Goal: Transaction & Acquisition: Purchase product/service

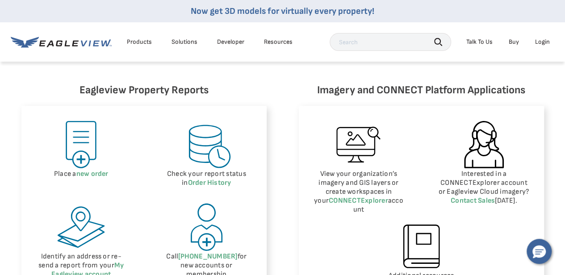
scroll to position [410, 0]
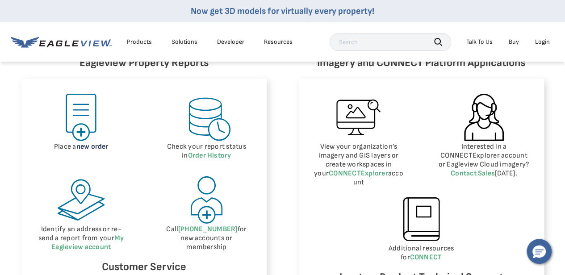
click at [83, 148] on link "new order" at bounding box center [92, 146] width 32 height 8
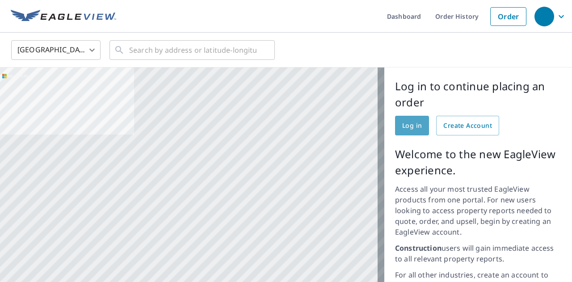
click at [402, 120] on span "Log in" at bounding box center [412, 125] width 20 height 11
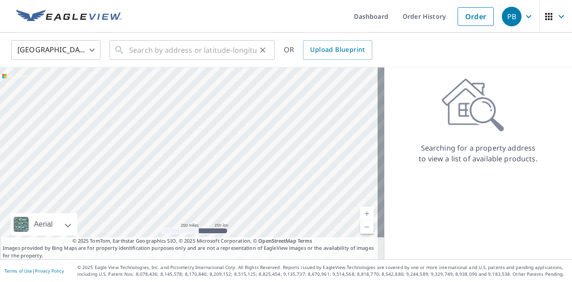
click at [127, 50] on div "​" at bounding box center [191, 50] width 165 height 20
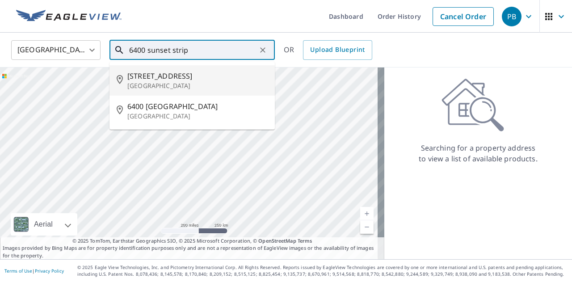
click at [157, 77] on span "[STREET_ADDRESS]" at bounding box center [197, 76] width 140 height 11
type input "[STREET_ADDRESS]"
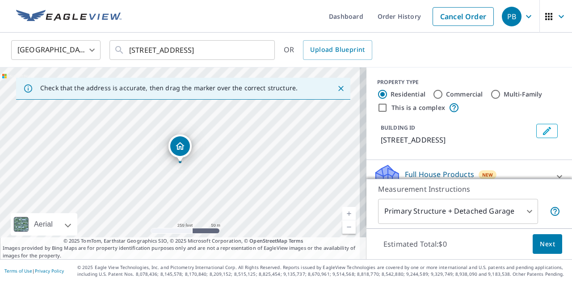
scroll to position [97, 0]
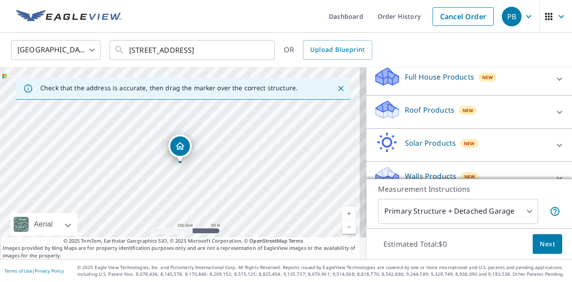
click at [476, 120] on div "Roof Products New" at bounding box center [460, 111] width 175 height 25
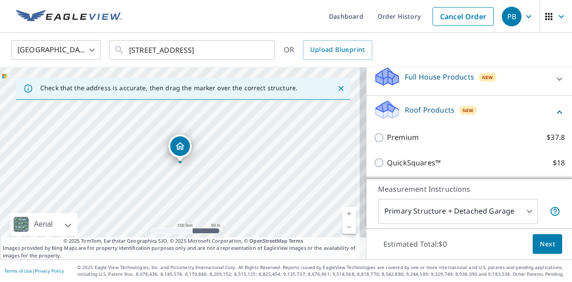
click at [373, 143] on input "Premium $37.8" at bounding box center [379, 137] width 13 height 11
checkbox input "true"
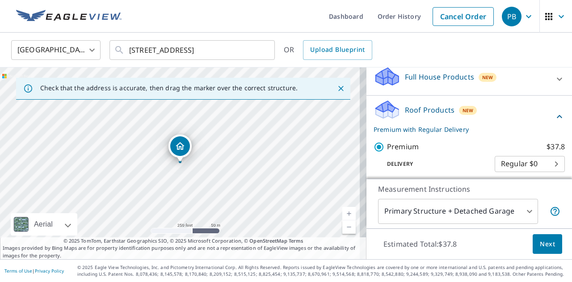
click at [547, 246] on span "Next" at bounding box center [547, 244] width 15 height 11
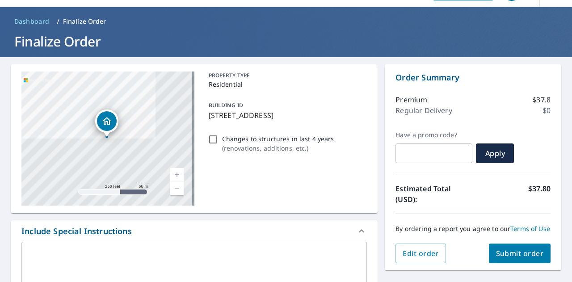
scroll to position [63, 0]
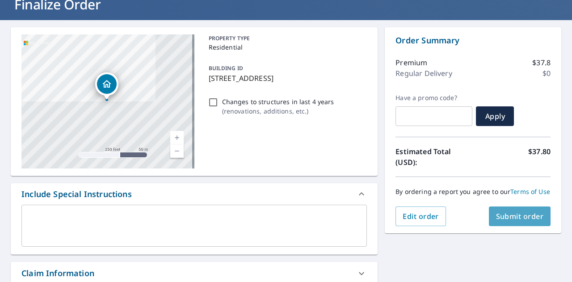
click at [522, 226] on button "Submit order" at bounding box center [520, 216] width 62 height 20
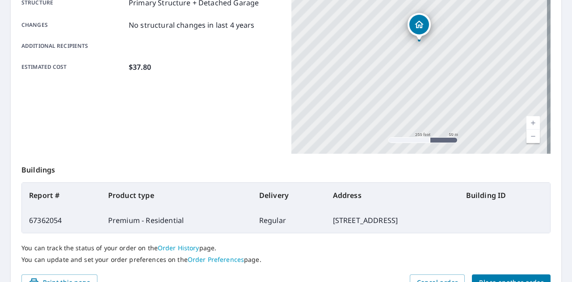
scroll to position [243, 0]
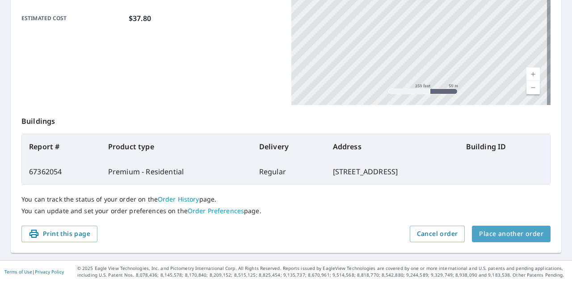
click at [519, 233] on span "Place another order" at bounding box center [511, 233] width 64 height 11
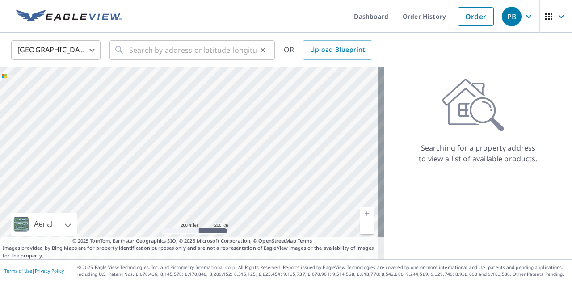
click at [126, 48] on div "​" at bounding box center [191, 50] width 165 height 20
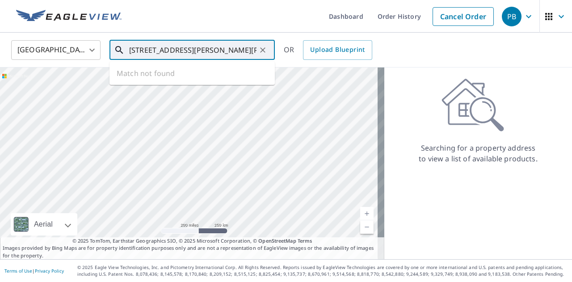
type input "325 lallo ave n spicer mn 50288"
click at [262, 50] on icon "Clear" at bounding box center [262, 50] width 9 height 9
click at [157, 51] on input "325 lalle ave n spicer mn 56288" at bounding box center [192, 50] width 127 height 25
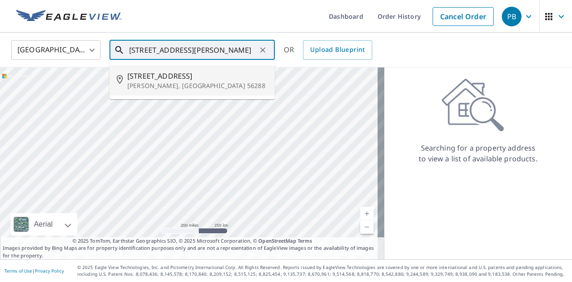
click at [158, 85] on p "[PERSON_NAME], [GEOGRAPHIC_DATA] 56288" at bounding box center [197, 85] width 140 height 9
type input "[STREET_ADDRESS][PERSON_NAME]"
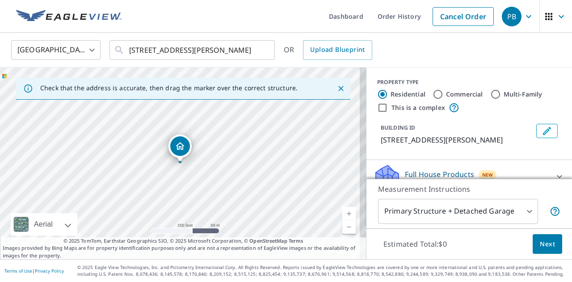
scroll to position [97, 0]
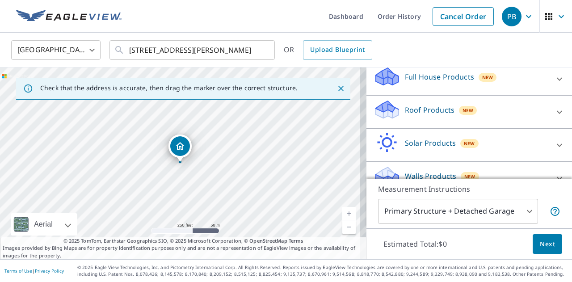
click at [469, 114] on div "Roof Products New" at bounding box center [460, 111] width 175 height 25
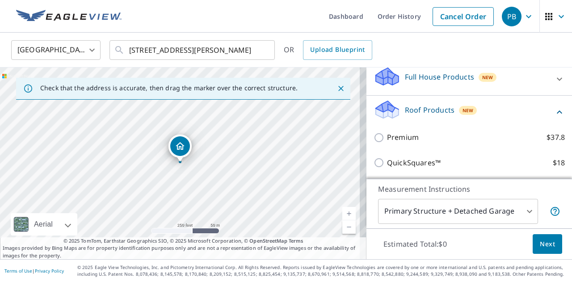
click at [373, 138] on input "Premium $37.8" at bounding box center [379, 137] width 13 height 11
checkbox input "true"
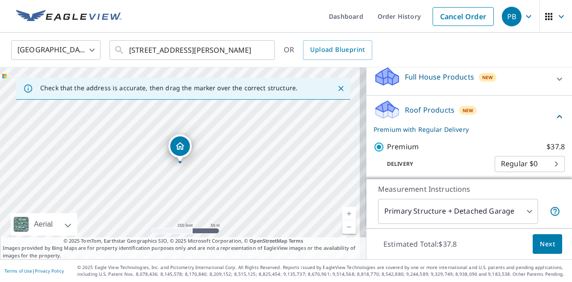
click at [546, 242] on span "Next" at bounding box center [547, 244] width 15 height 11
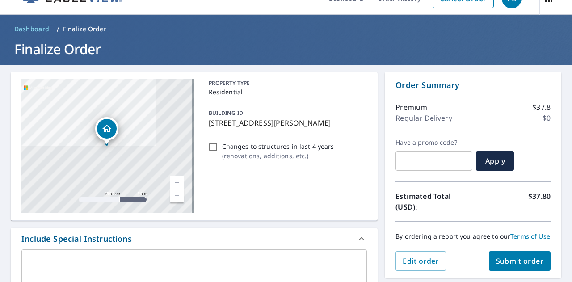
scroll to position [27, 0]
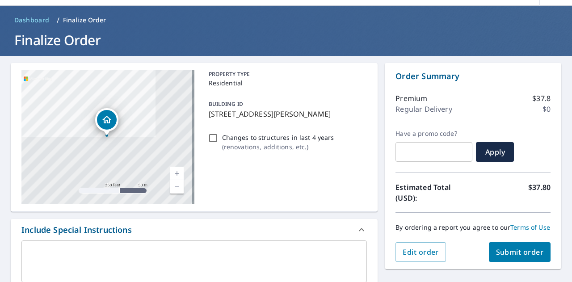
click at [532, 257] on span "Submit order" at bounding box center [520, 252] width 48 height 10
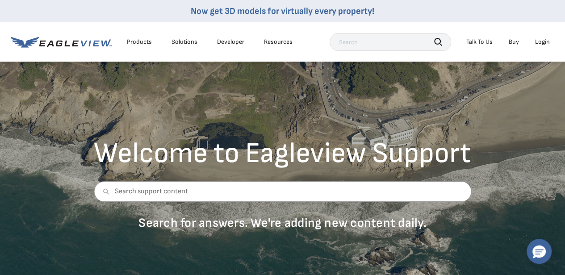
click at [547, 41] on div "Login" at bounding box center [542, 42] width 15 height 8
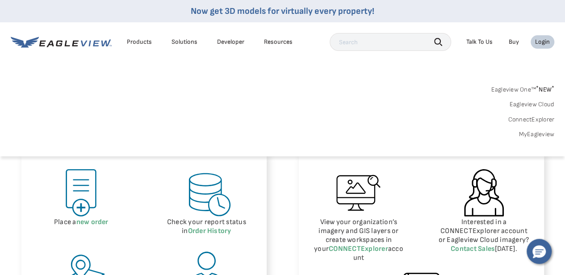
scroll to position [336, 0]
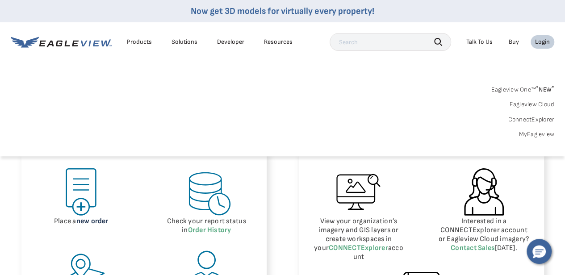
click at [78, 217] on link "new order" at bounding box center [92, 221] width 32 height 8
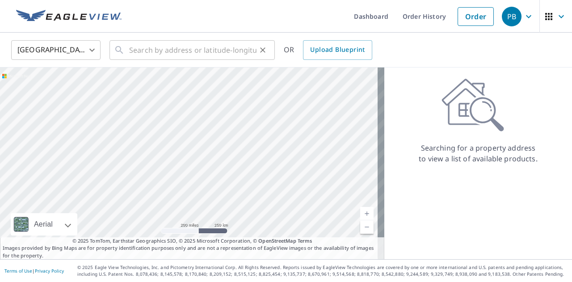
click at [126, 49] on div "​" at bounding box center [191, 50] width 165 height 20
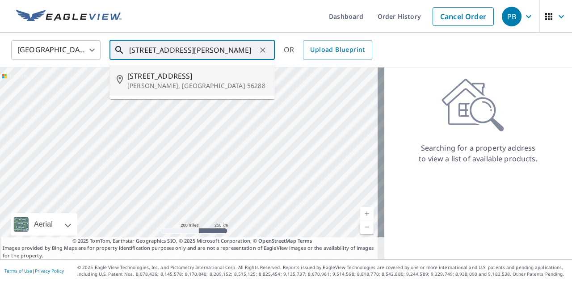
click at [139, 80] on span "[STREET_ADDRESS]" at bounding box center [197, 76] width 140 height 11
type input "[STREET_ADDRESS][PERSON_NAME]"
